Goal: Find specific page/section: Find specific page/section

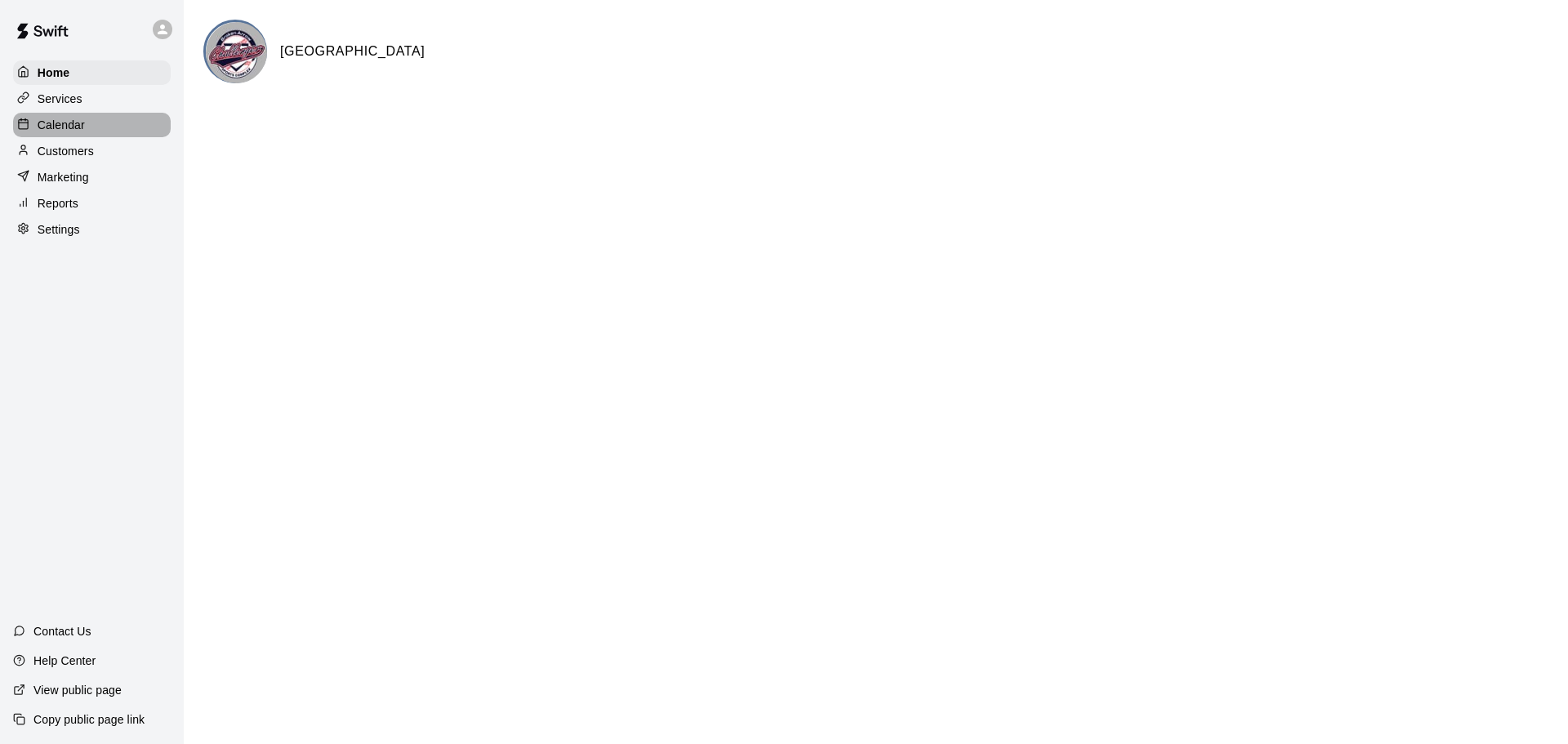
click at [54, 130] on p "Calendar" at bounding box center [61, 125] width 47 height 17
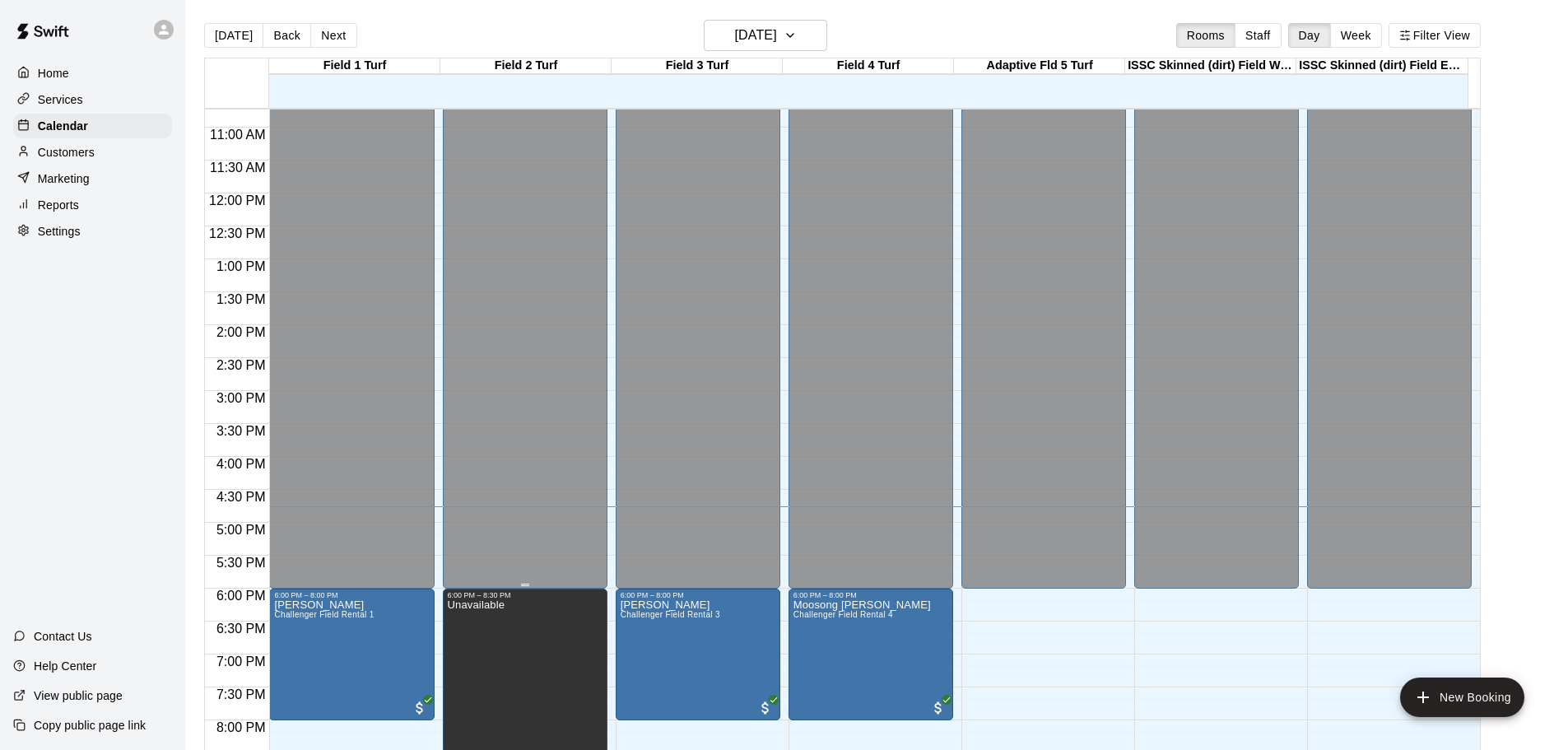
scroll to position [923, 0]
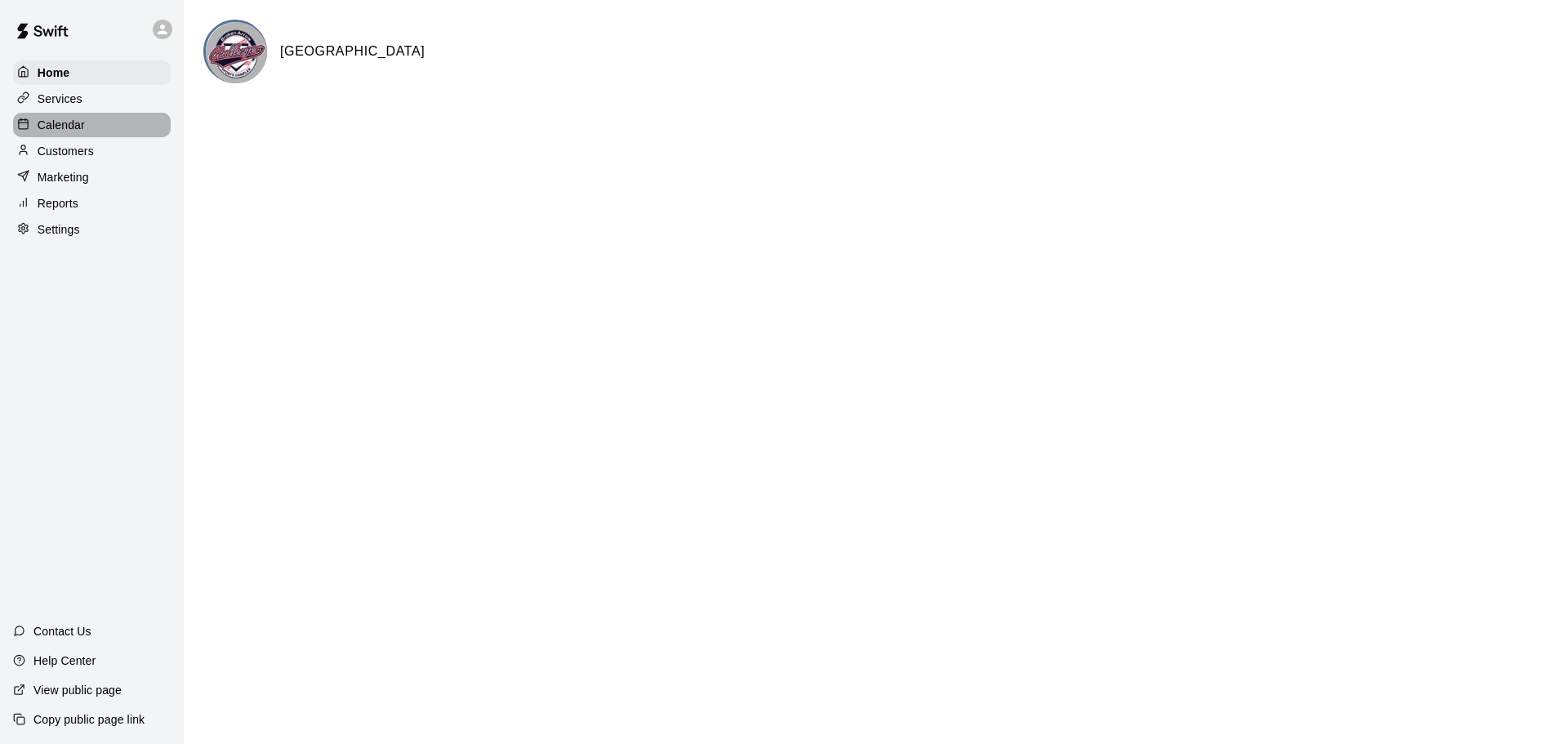
click at [64, 125] on p "Calendar" at bounding box center [61, 125] width 47 height 17
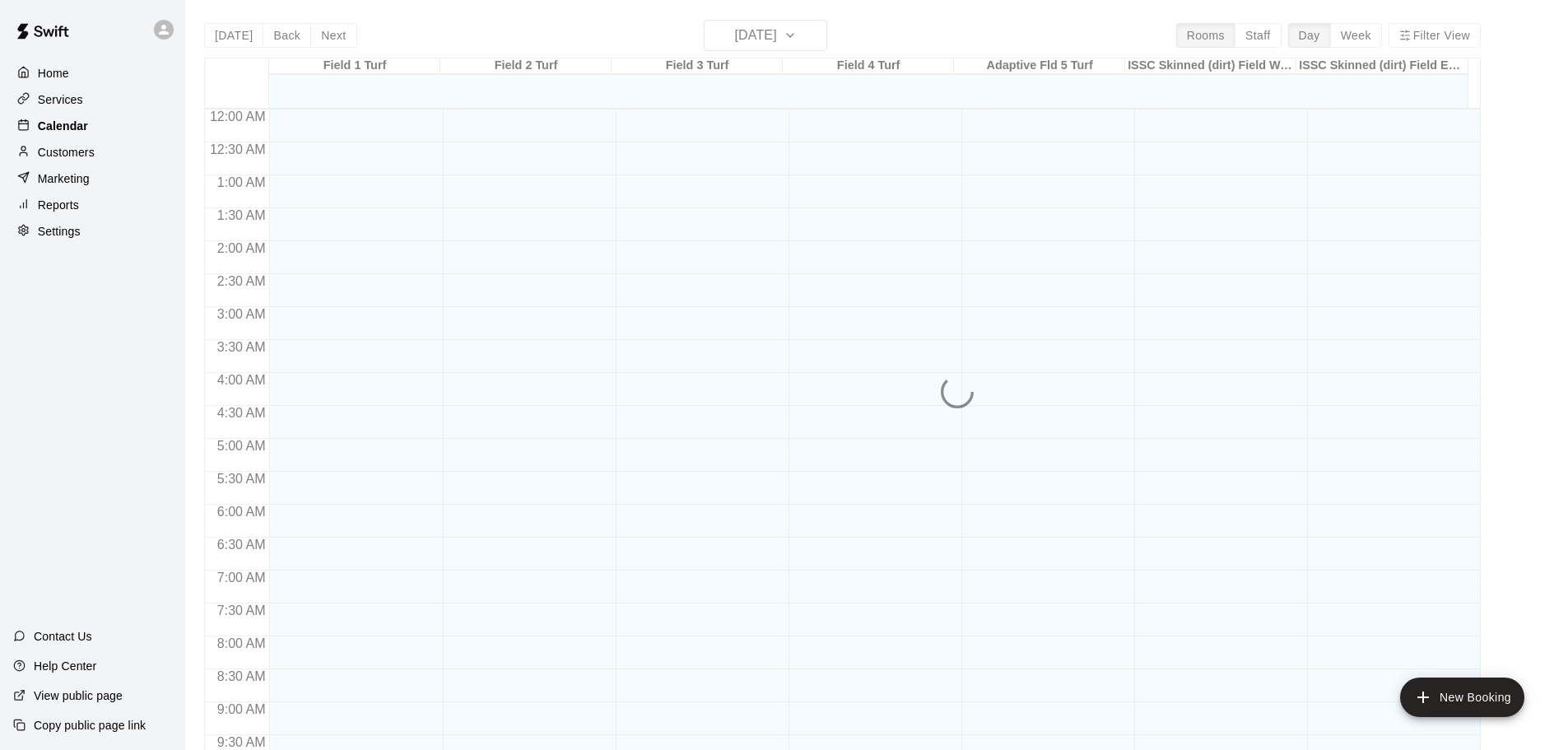
scroll to position [872, 0]
